Goal: Find specific page/section: Find specific page/section

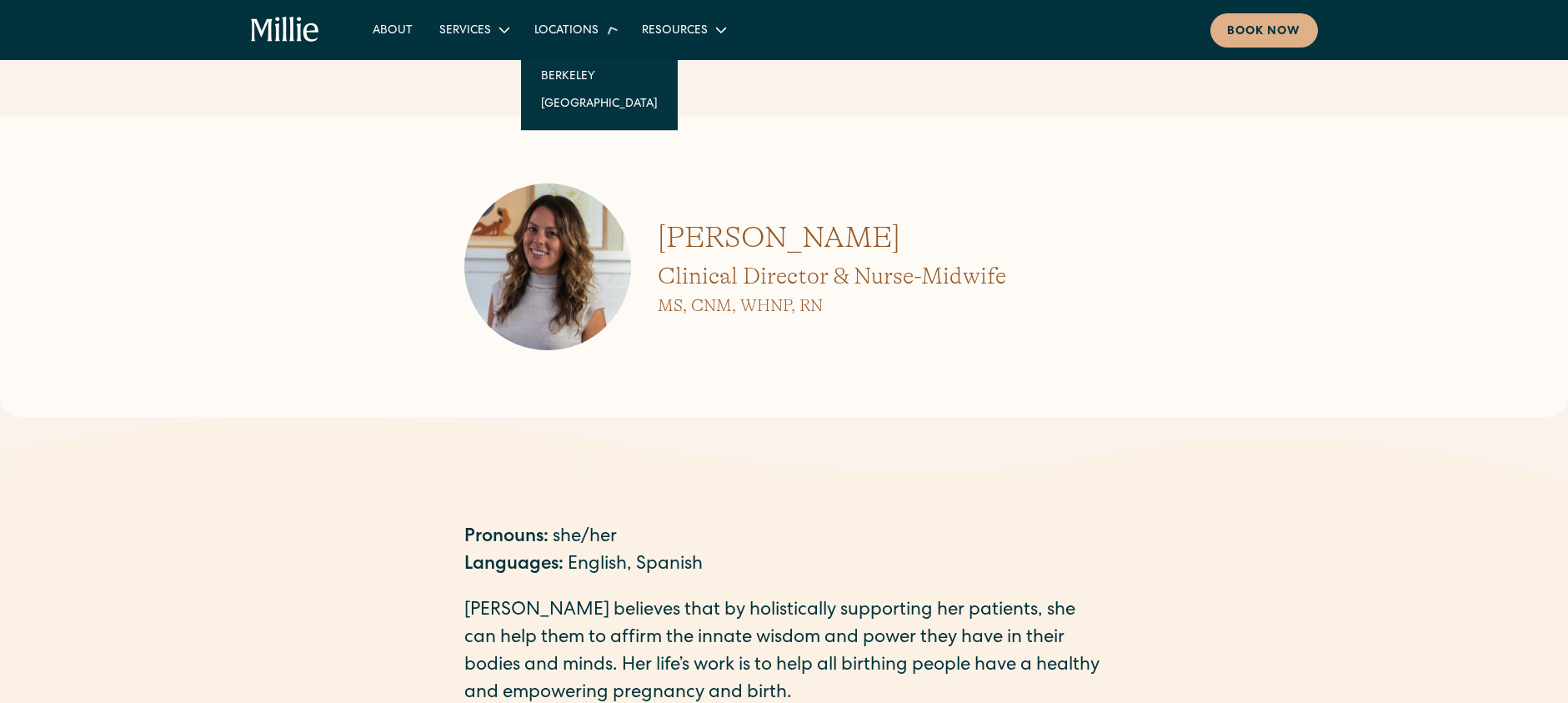
click at [563, 19] on div "Locations" at bounding box center [575, 29] width 108 height 28
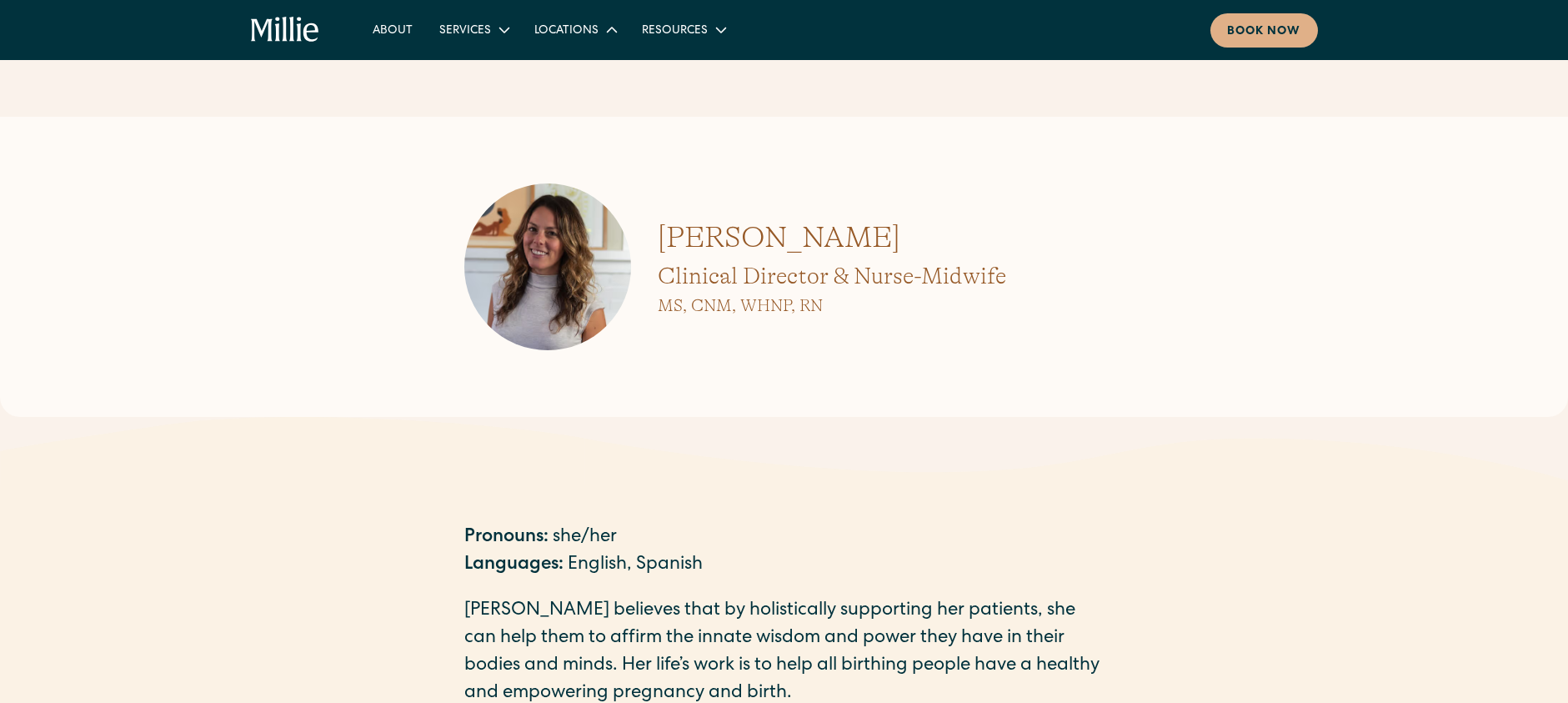
click at [568, 32] on div "Locations" at bounding box center [567, 31] width 64 height 18
click at [575, 69] on link "Berkeley" at bounding box center [599, 70] width 143 height 28
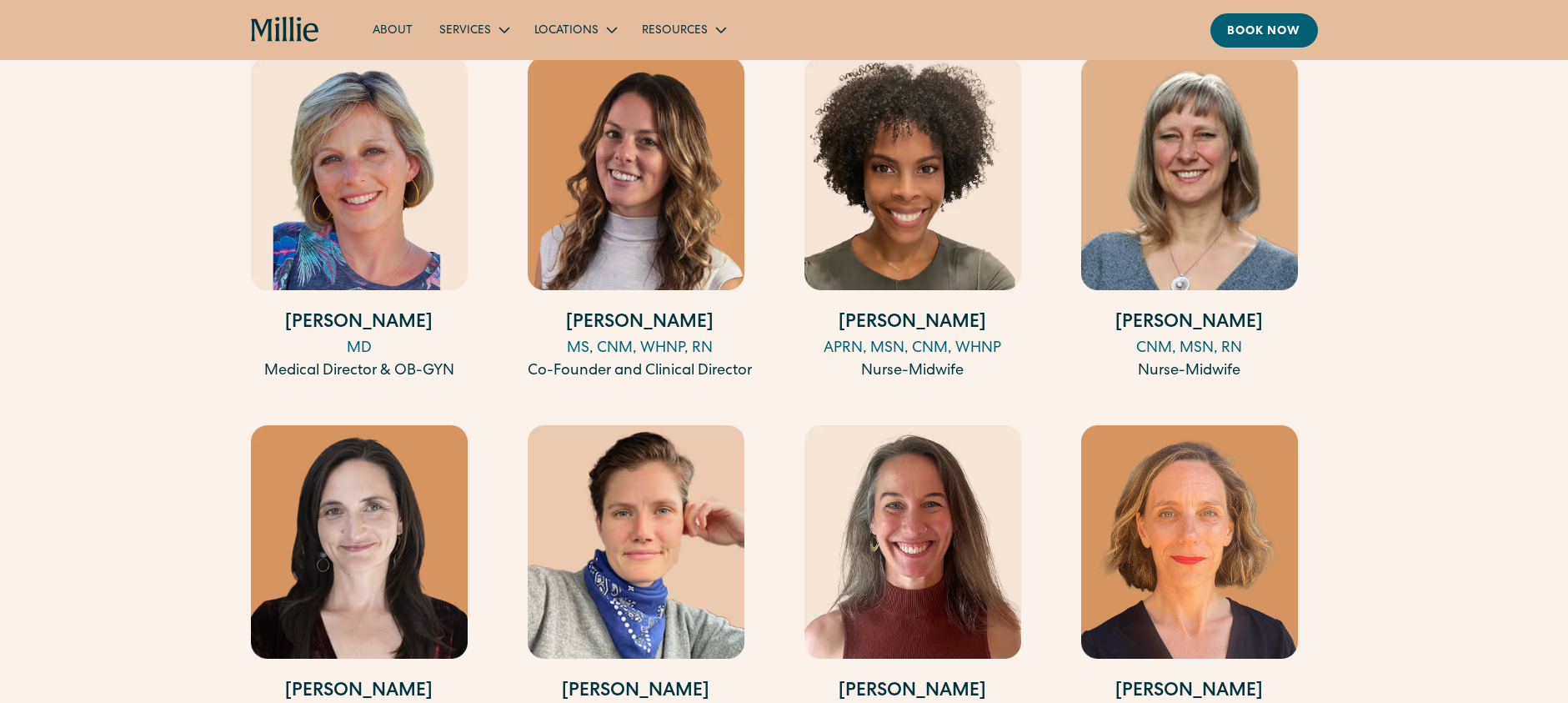
scroll to position [1751, 0]
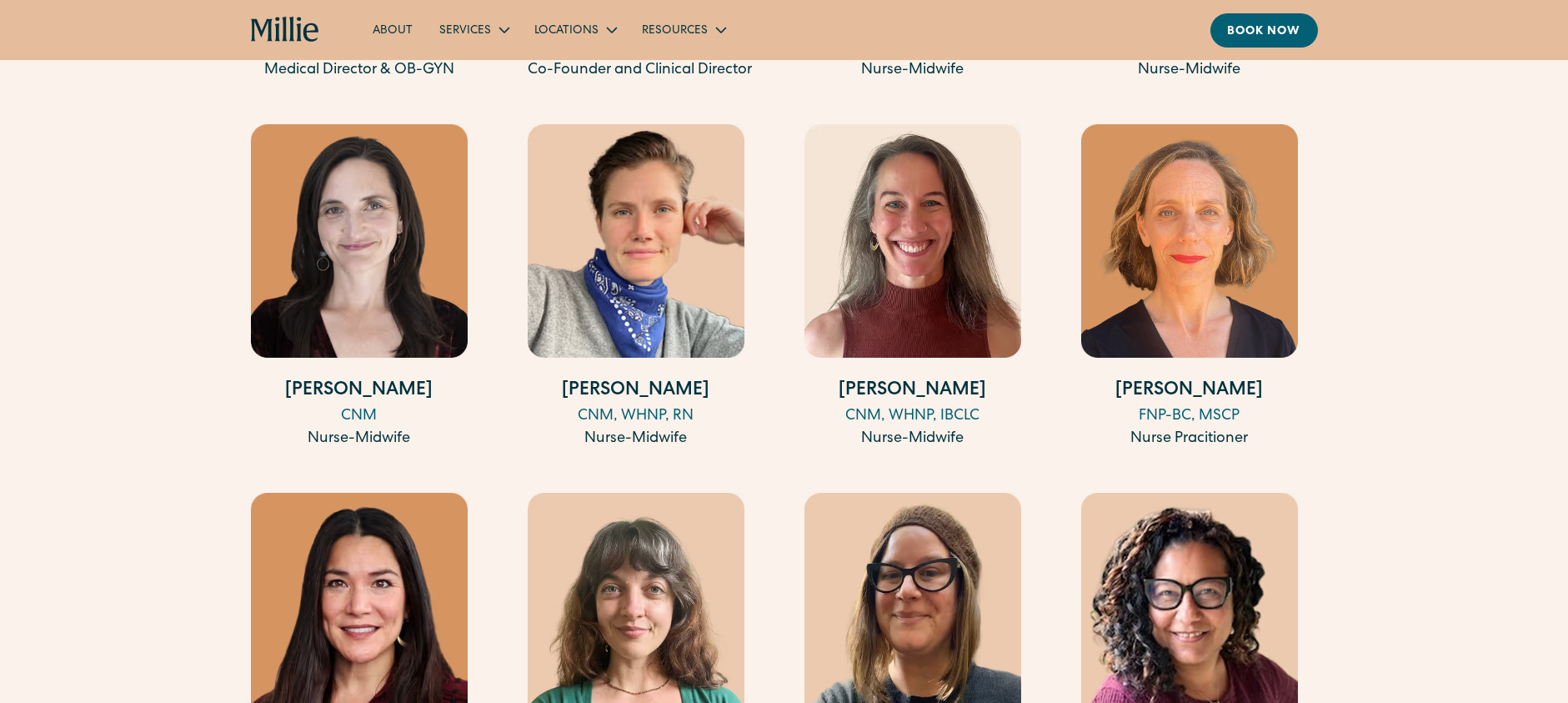
scroll to position [2084, 0]
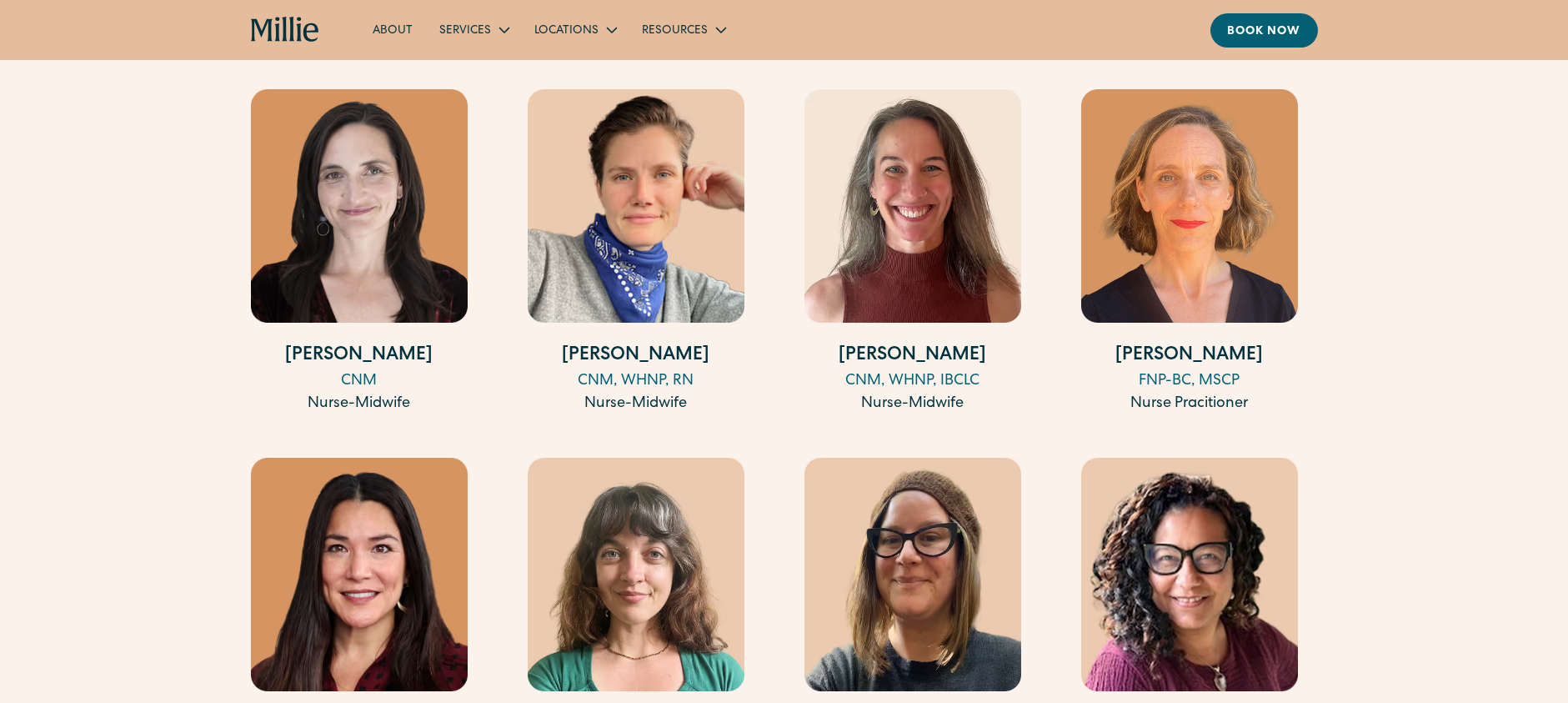
click at [1534, 316] on div "Meet our Berkeley team [PERSON_NAME] MD Medical Director & OB-GYN [PERSON_NAME]…" at bounding box center [784, 392] width 1568 height 1525
